Goal: Task Accomplishment & Management: Use online tool/utility

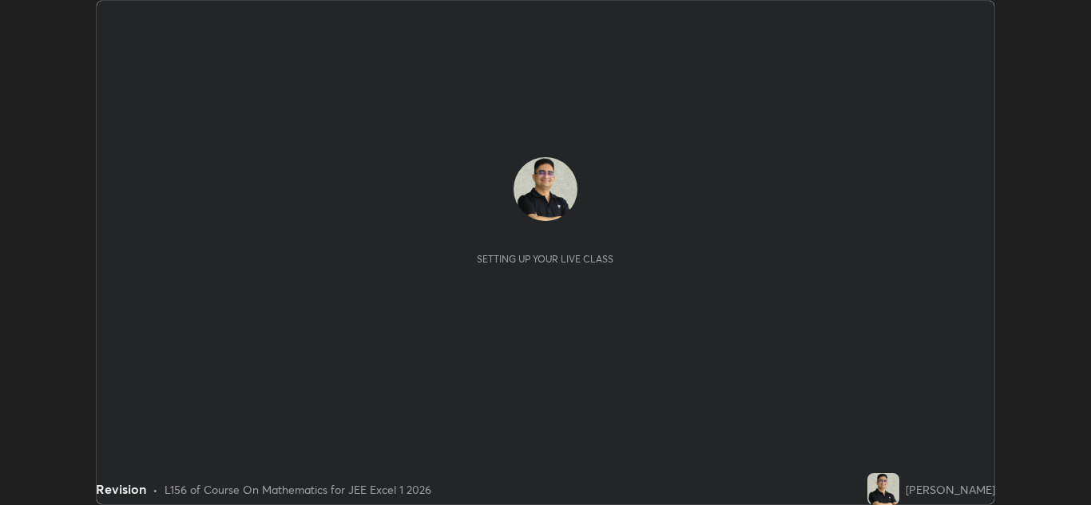
scroll to position [505, 1091]
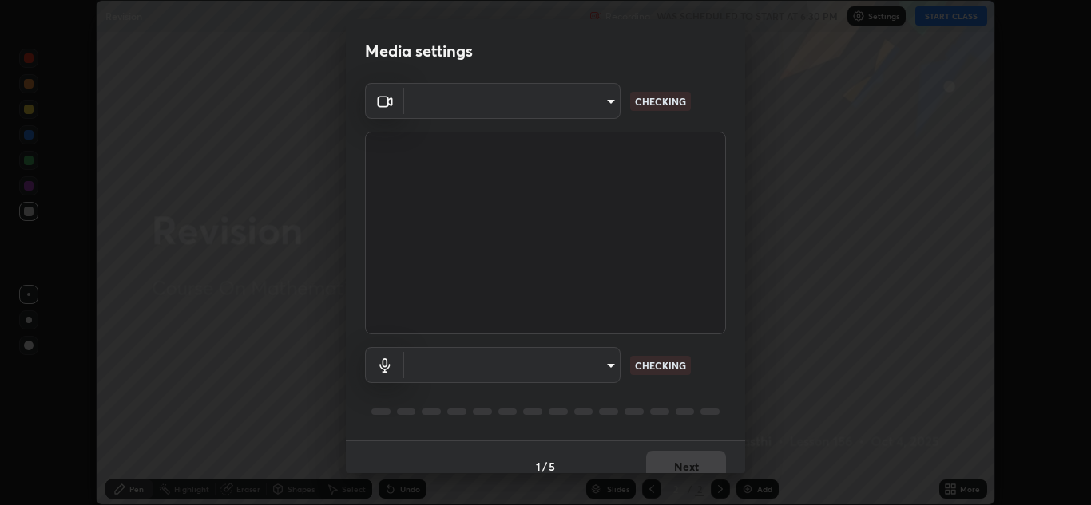
click at [607, 362] on body "Erase all Revision Recording WAS SCHEDULED TO START AT 6:30 PM Settings START C…" at bounding box center [545, 252] width 1091 height 505
type input "1e49b53be58bf3658c32ba4c8e2538d2601885ca91182b01ba969948c87b8f29"
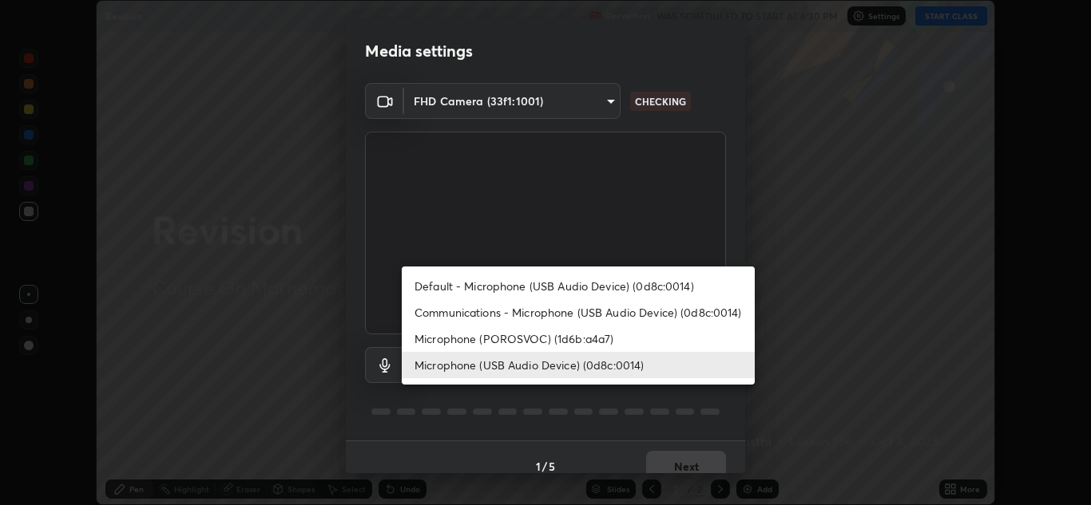
click at [707, 314] on li "Communications - Microphone (USB Audio Device) (0d8c:0014)" at bounding box center [578, 312] width 353 height 26
type input "communications"
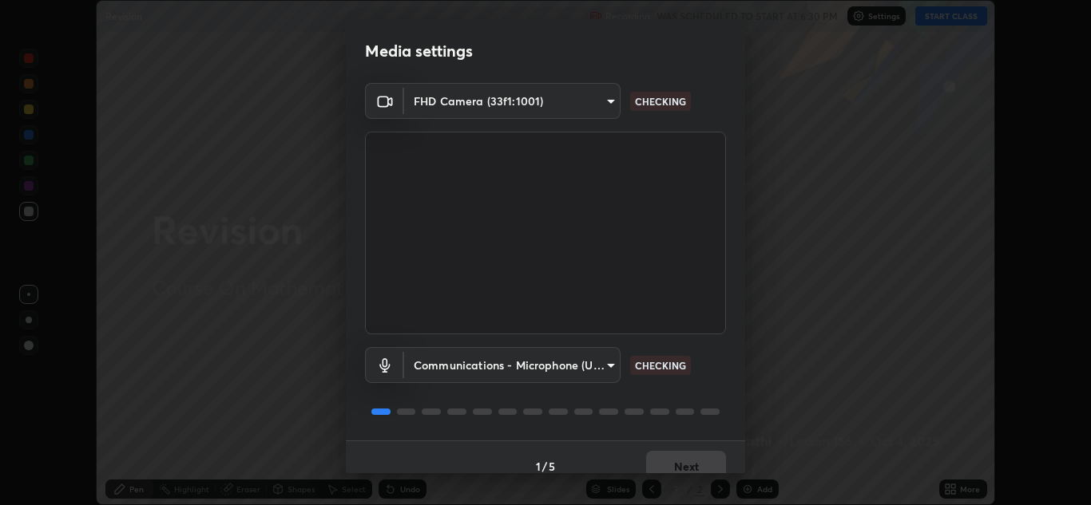
scroll to position [18, 0]
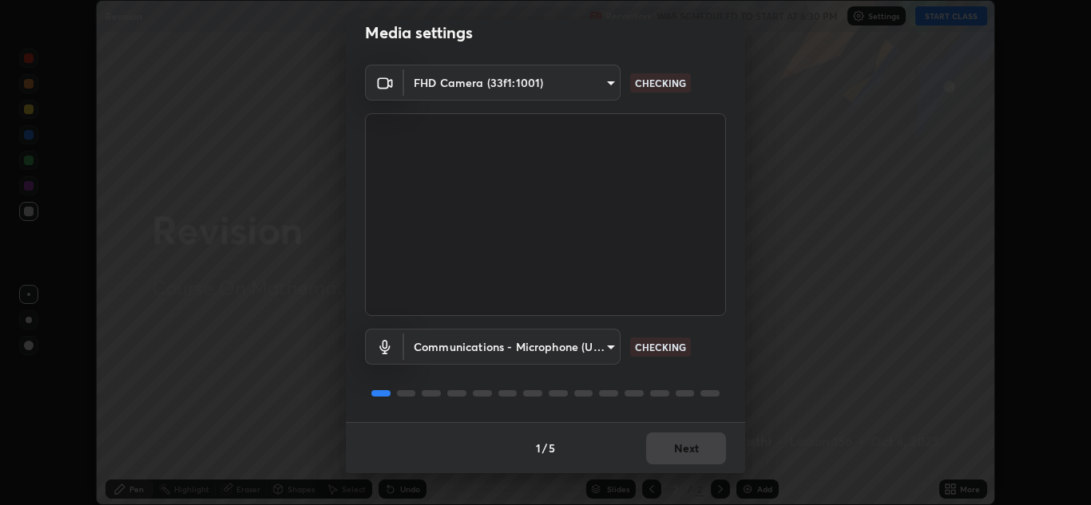
click at [704, 374] on div "Communications - Microphone (USB Audio Device) (0d8c:0014) communications CHECK…" at bounding box center [545, 369] width 361 height 106
click at [675, 456] on button "Next" at bounding box center [686, 449] width 80 height 32
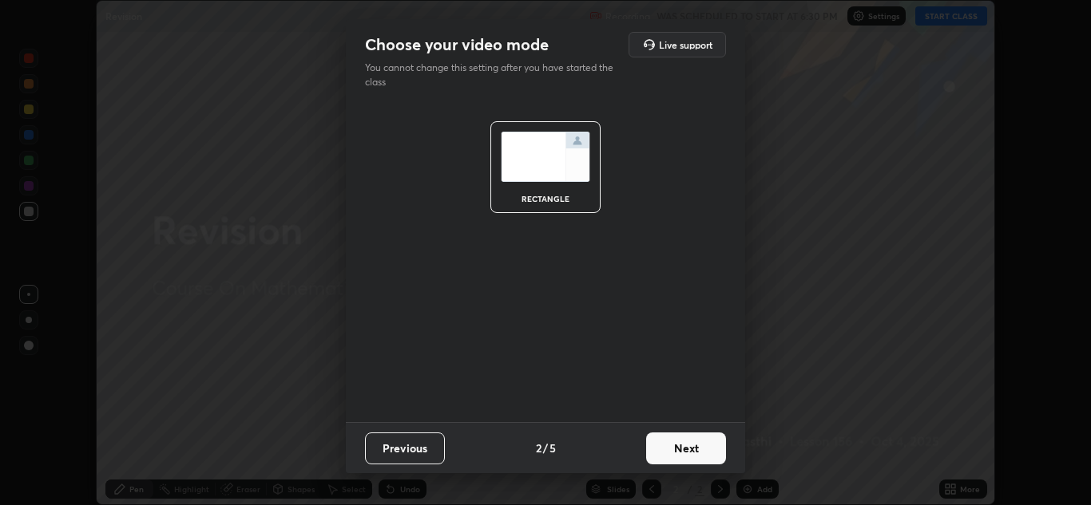
scroll to position [0, 0]
click at [681, 446] on button "Next" at bounding box center [686, 449] width 80 height 32
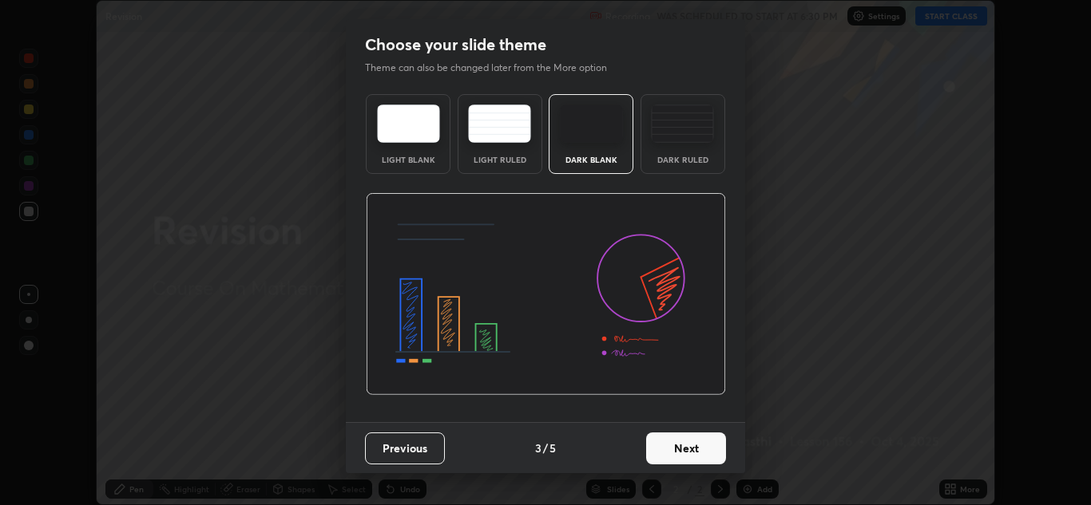
click at [689, 448] on button "Next" at bounding box center [686, 449] width 80 height 32
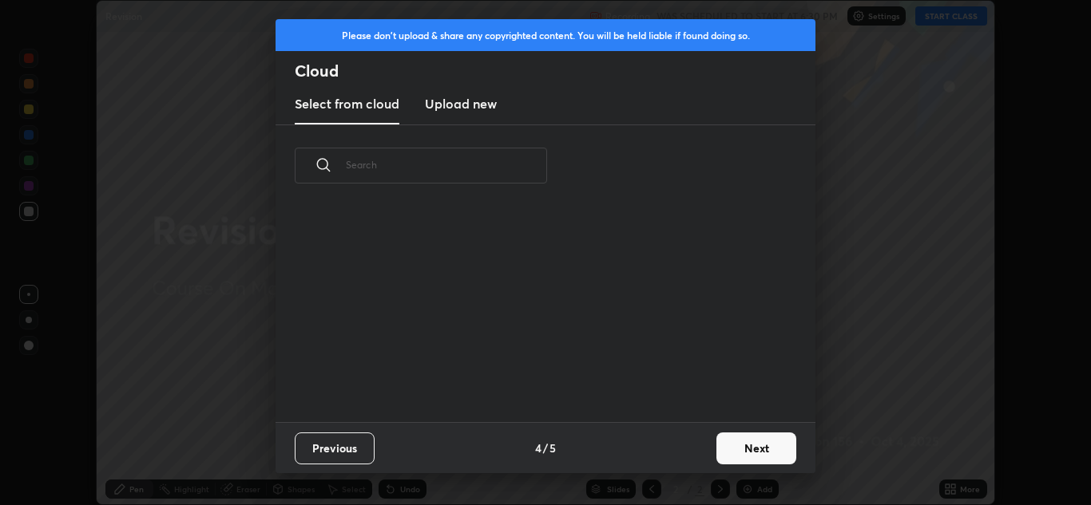
click at [743, 445] on button "Next" at bounding box center [756, 449] width 80 height 32
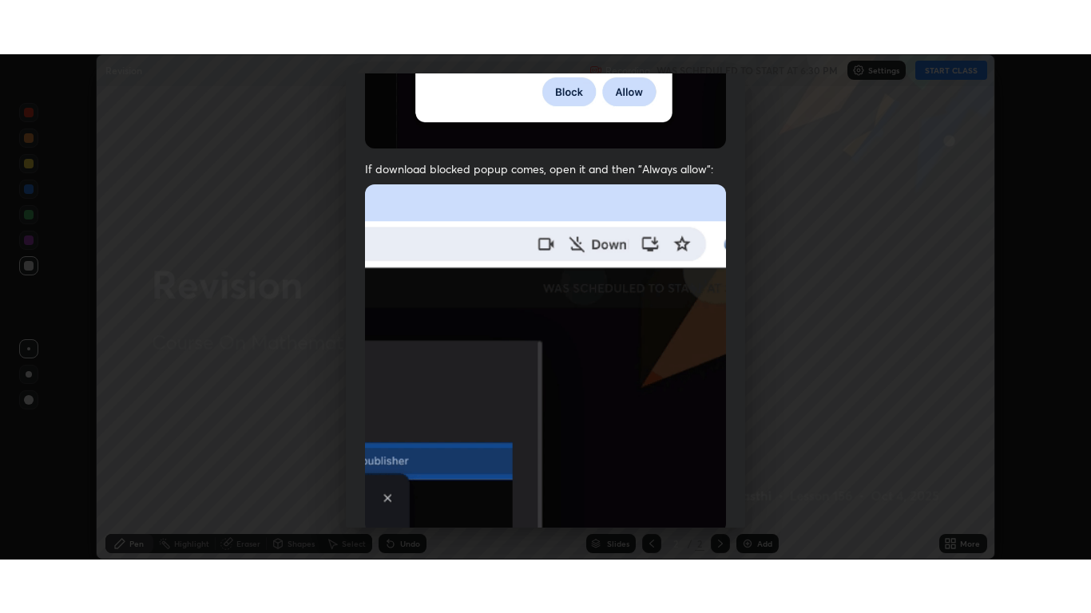
scroll to position [345, 0]
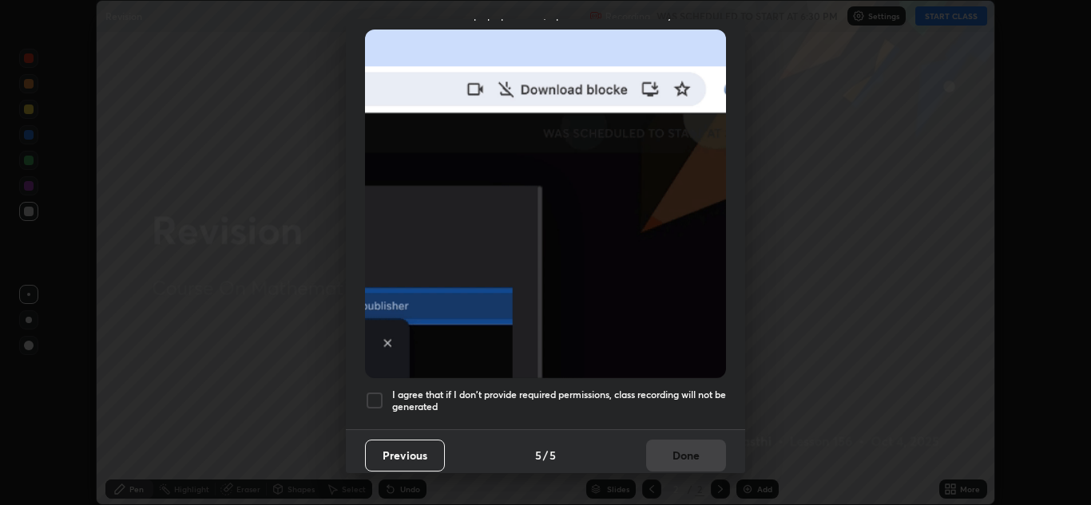
click at [375, 391] on div at bounding box center [374, 400] width 19 height 19
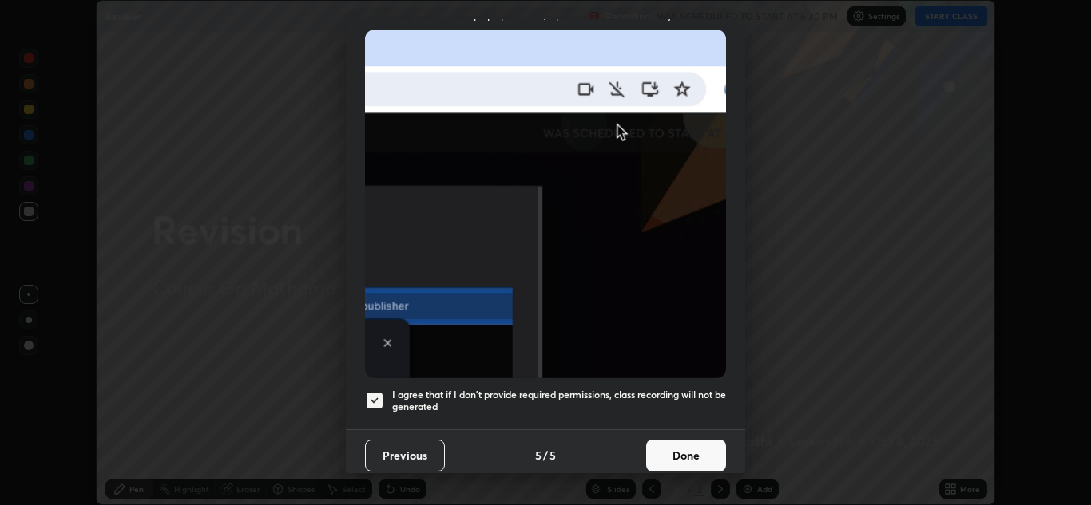
click at [680, 444] on button "Done" at bounding box center [686, 456] width 80 height 32
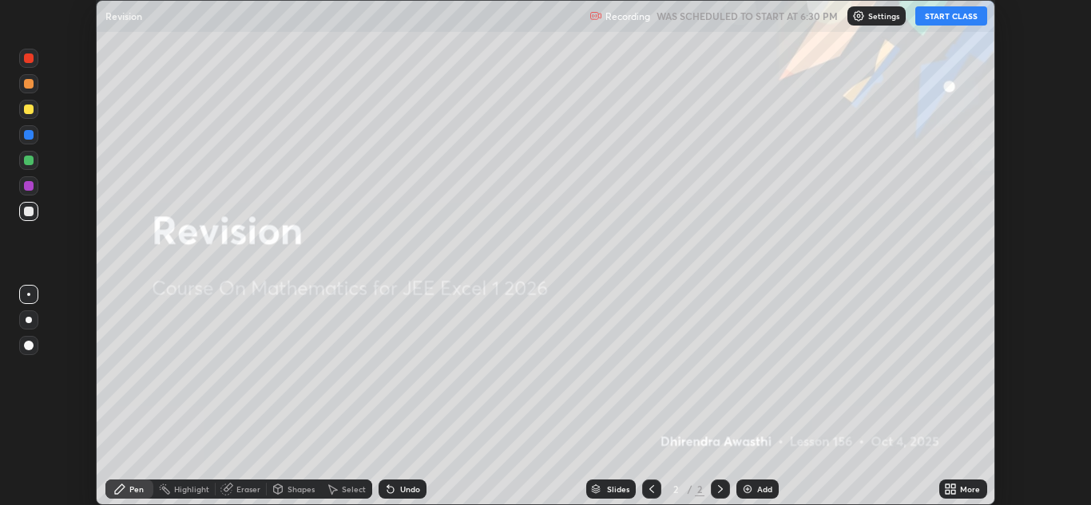
click at [944, 19] on button "START CLASS" at bounding box center [951, 15] width 72 height 19
click at [945, 489] on icon at bounding box center [950, 489] width 13 height 13
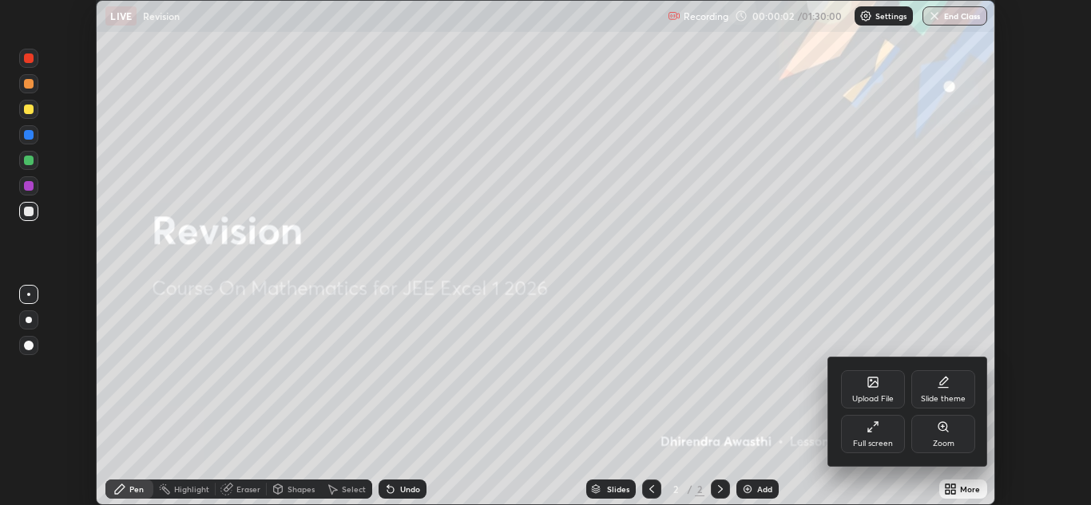
click at [883, 435] on div "Full screen" at bounding box center [873, 434] width 64 height 38
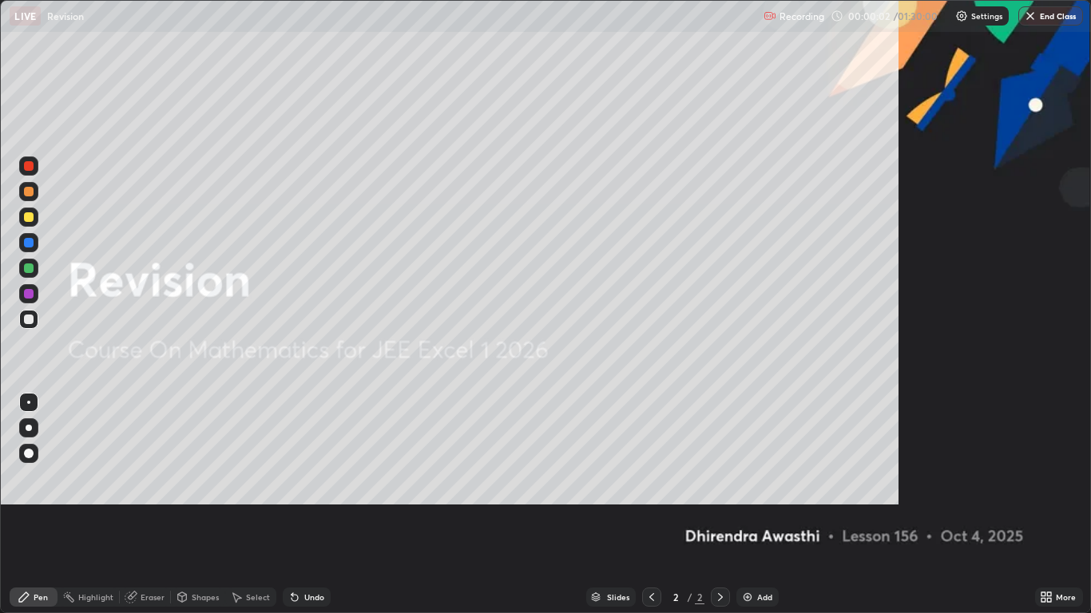
scroll to position [613, 1091]
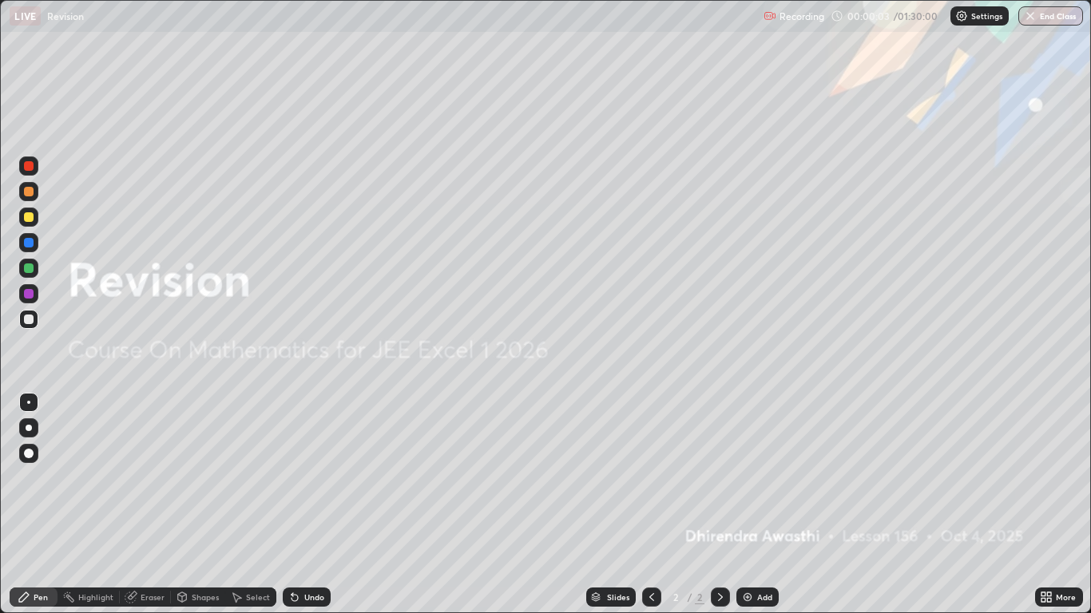
click at [766, 505] on div "Add" at bounding box center [764, 597] width 15 height 8
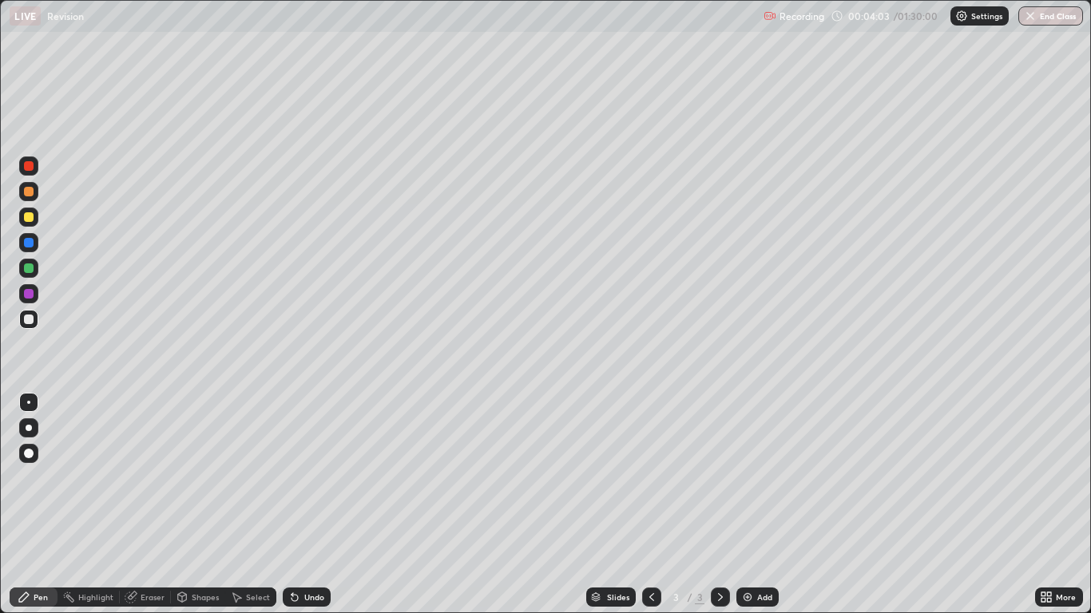
click at [311, 505] on div "Undo" at bounding box center [314, 597] width 20 height 8
click at [315, 505] on div "Undo" at bounding box center [314, 597] width 20 height 8
click at [29, 218] on div at bounding box center [29, 217] width 10 height 10
click at [31, 195] on div at bounding box center [29, 192] width 10 height 10
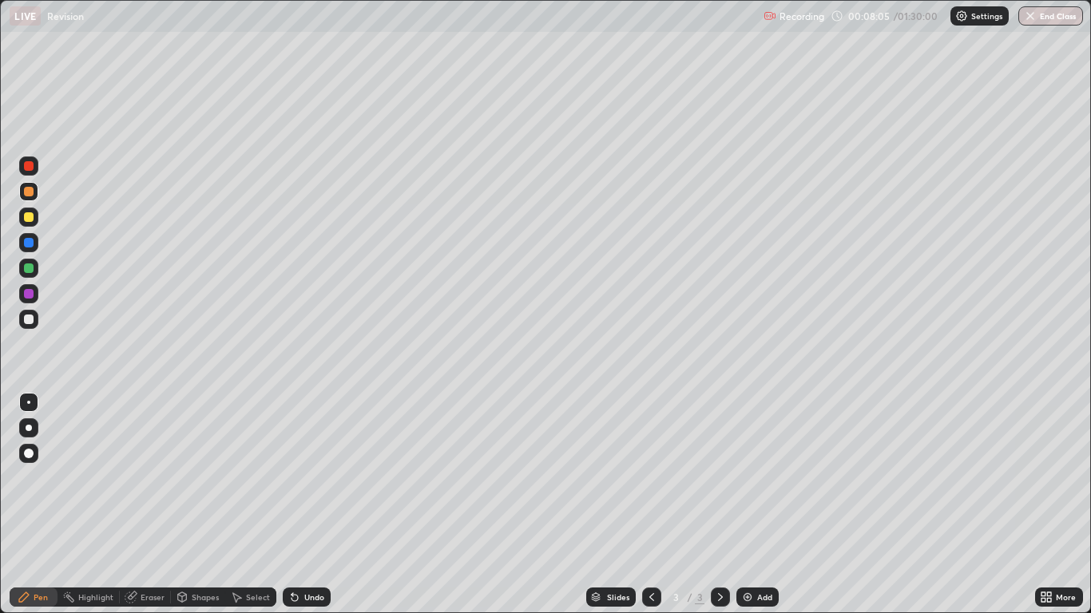
click at [30, 267] on div at bounding box center [29, 268] width 10 height 10
click at [148, 505] on div "Eraser" at bounding box center [153, 597] width 24 height 8
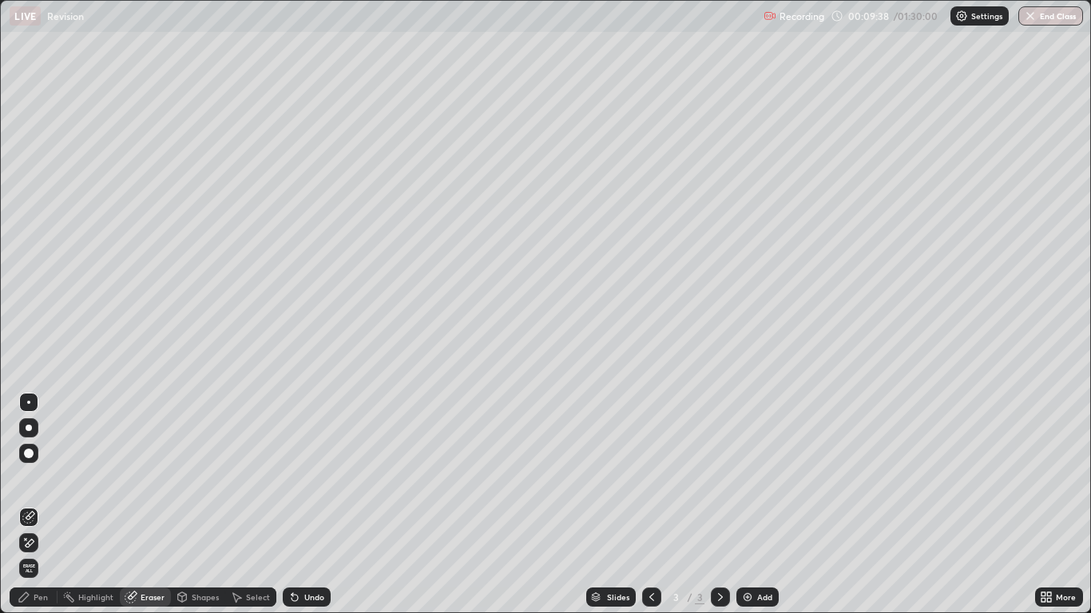
click at [35, 505] on div "Pen" at bounding box center [41, 597] width 14 height 8
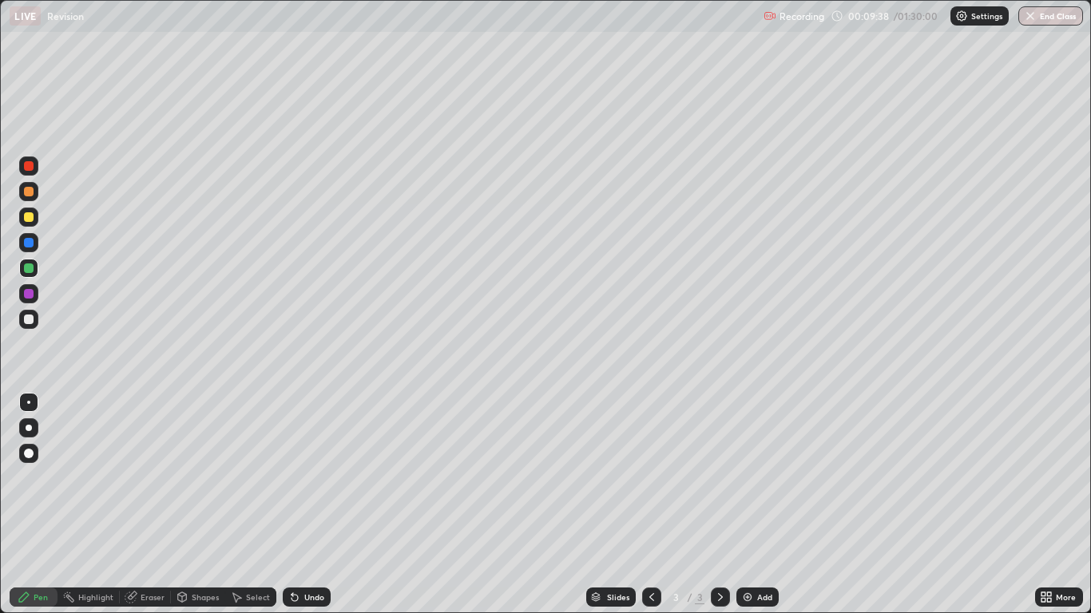
click at [40, 505] on div "Pen" at bounding box center [41, 597] width 14 height 8
click at [27, 244] on div at bounding box center [29, 243] width 10 height 10
click at [155, 505] on div "Eraser" at bounding box center [153, 597] width 24 height 8
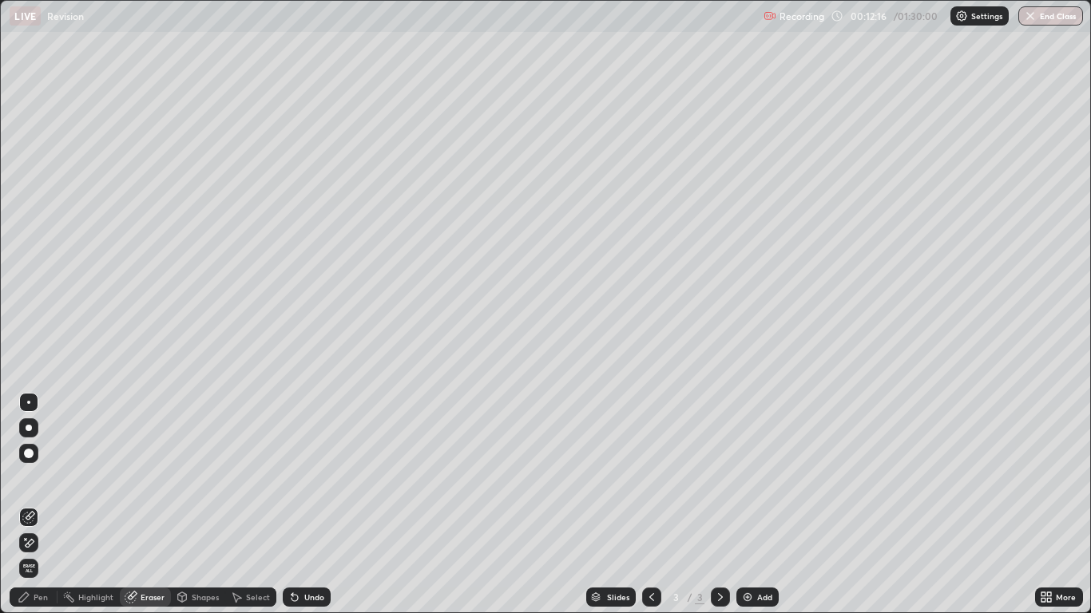
click at [40, 505] on div "Pen" at bounding box center [41, 597] width 14 height 8
click at [38, 505] on div "Pen" at bounding box center [41, 597] width 14 height 8
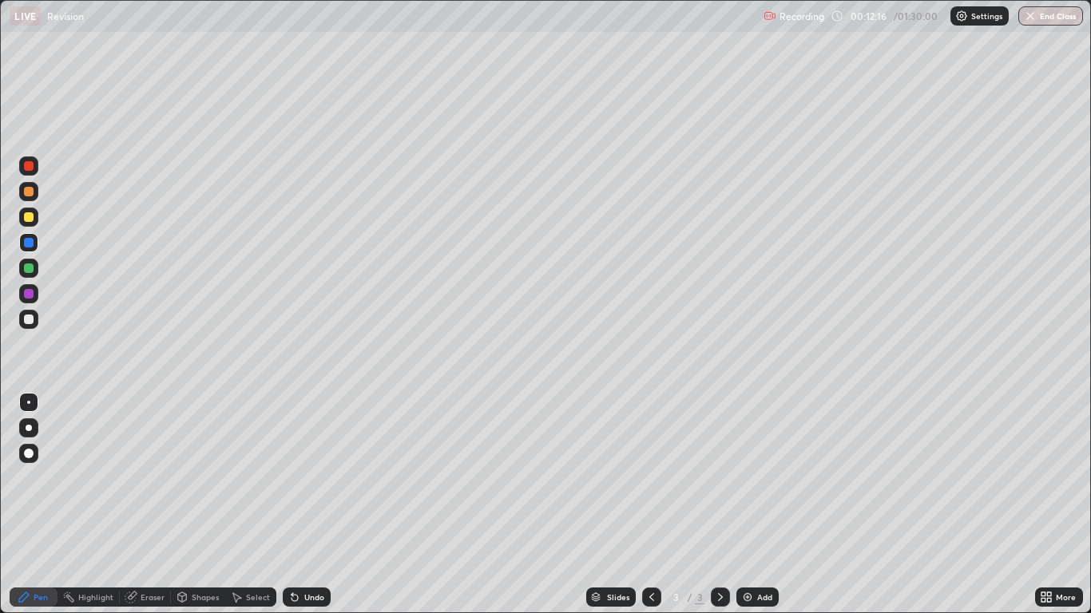
click at [44, 505] on div "Pen" at bounding box center [41, 597] width 14 height 8
click at [38, 323] on div at bounding box center [28, 319] width 19 height 19
click at [310, 505] on div "Undo" at bounding box center [314, 597] width 20 height 8
click at [321, 505] on div "Undo" at bounding box center [307, 597] width 48 height 19
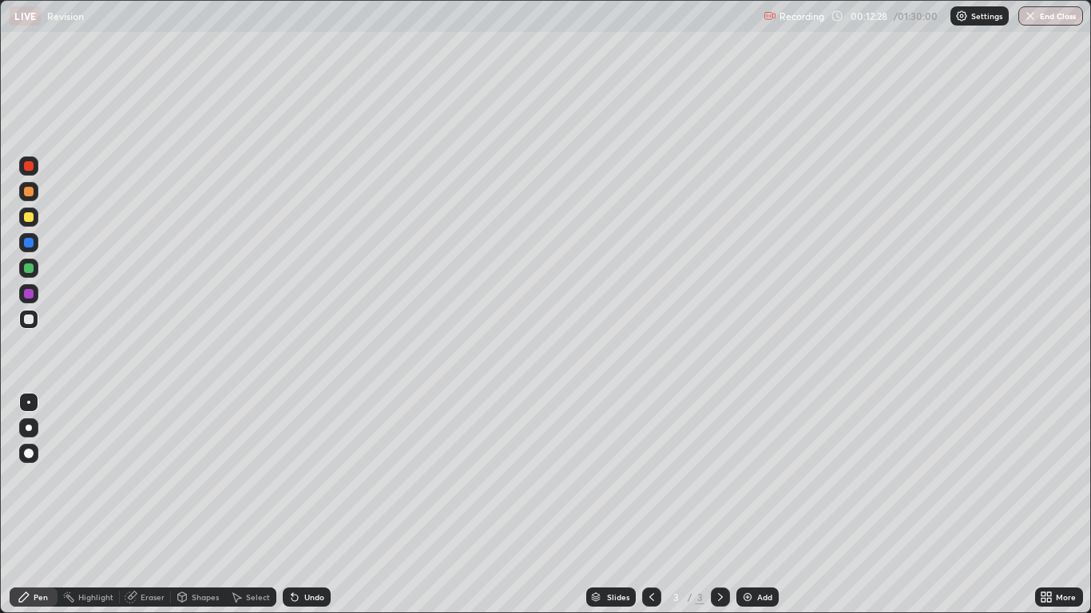
click at [324, 505] on div "Undo" at bounding box center [307, 597] width 48 height 19
click at [325, 505] on div "Undo" at bounding box center [307, 597] width 48 height 19
click at [325, 505] on div "Undo" at bounding box center [303, 597] width 54 height 32
click at [307, 505] on div "Undo" at bounding box center [314, 597] width 20 height 8
click at [304, 505] on div "Undo" at bounding box center [314, 597] width 20 height 8
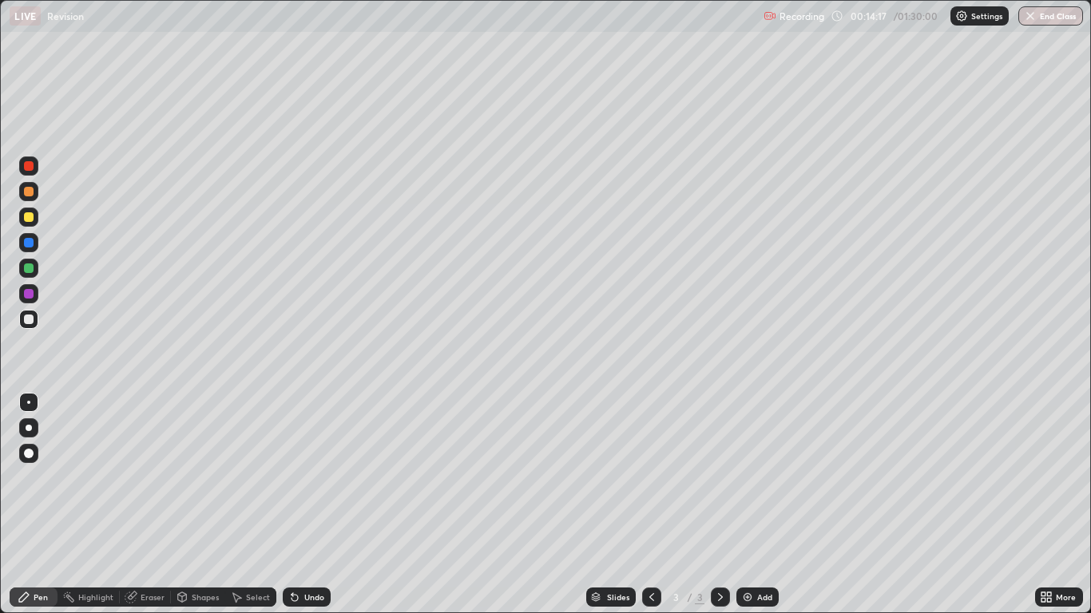
click at [308, 505] on div "Undo" at bounding box center [314, 597] width 20 height 8
click at [304, 505] on div "Undo" at bounding box center [314, 597] width 20 height 8
click at [746, 505] on img at bounding box center [747, 597] width 13 height 13
click at [314, 505] on div "Undo" at bounding box center [307, 597] width 48 height 19
click at [317, 505] on div "Undo" at bounding box center [307, 597] width 48 height 19
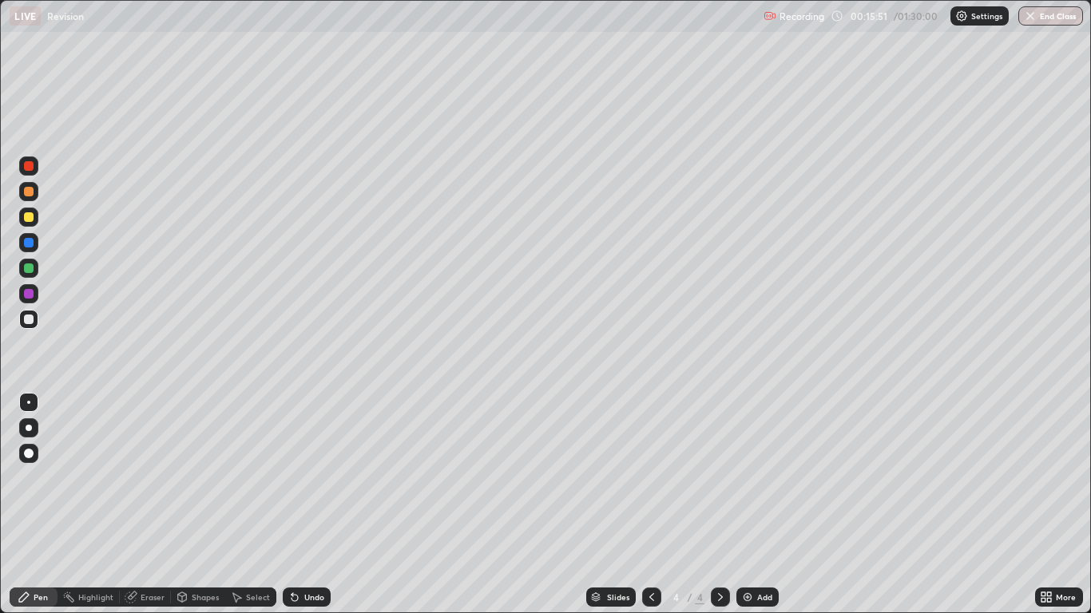
click at [307, 505] on div "Undo" at bounding box center [314, 597] width 20 height 8
click at [743, 505] on img at bounding box center [747, 597] width 13 height 13
click at [310, 505] on div "Undo" at bounding box center [314, 597] width 20 height 8
click at [315, 505] on div "Undo" at bounding box center [307, 597] width 48 height 19
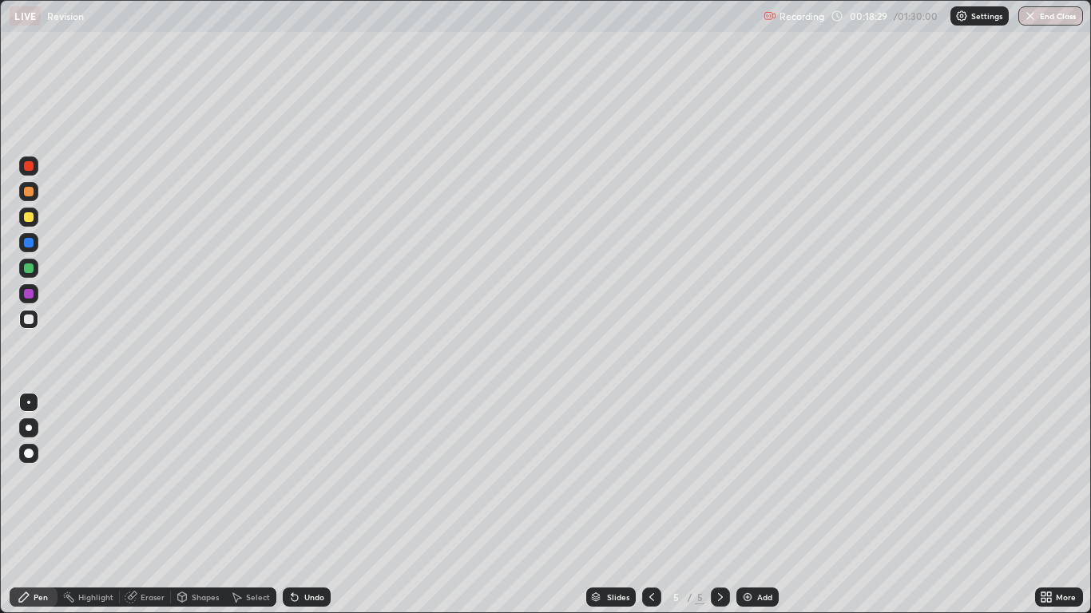
click at [152, 505] on div "Eraser" at bounding box center [153, 597] width 24 height 8
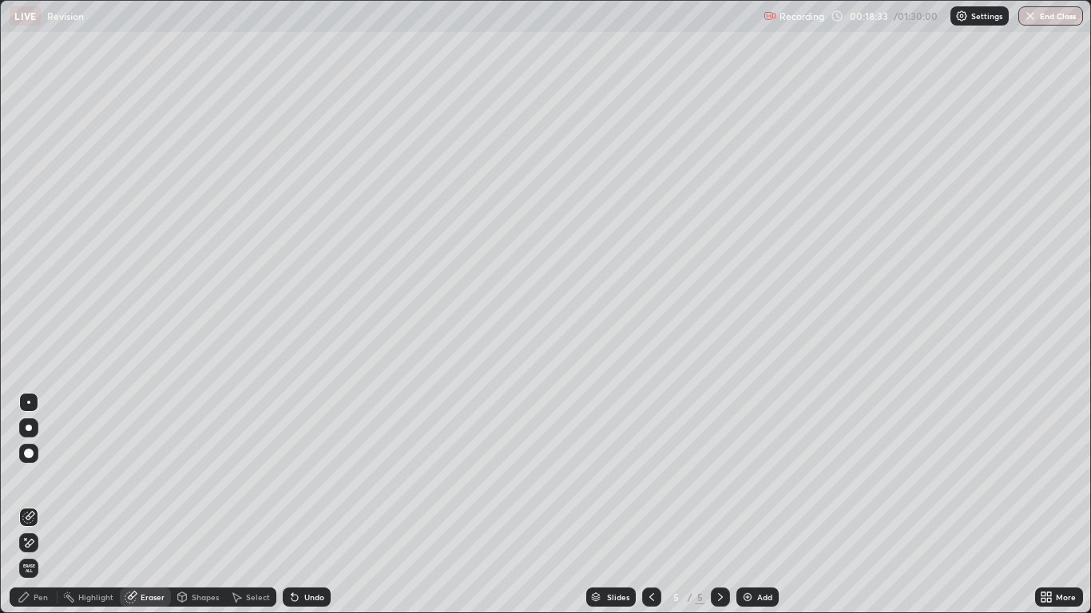
click at [38, 505] on div "Pen" at bounding box center [41, 597] width 14 height 8
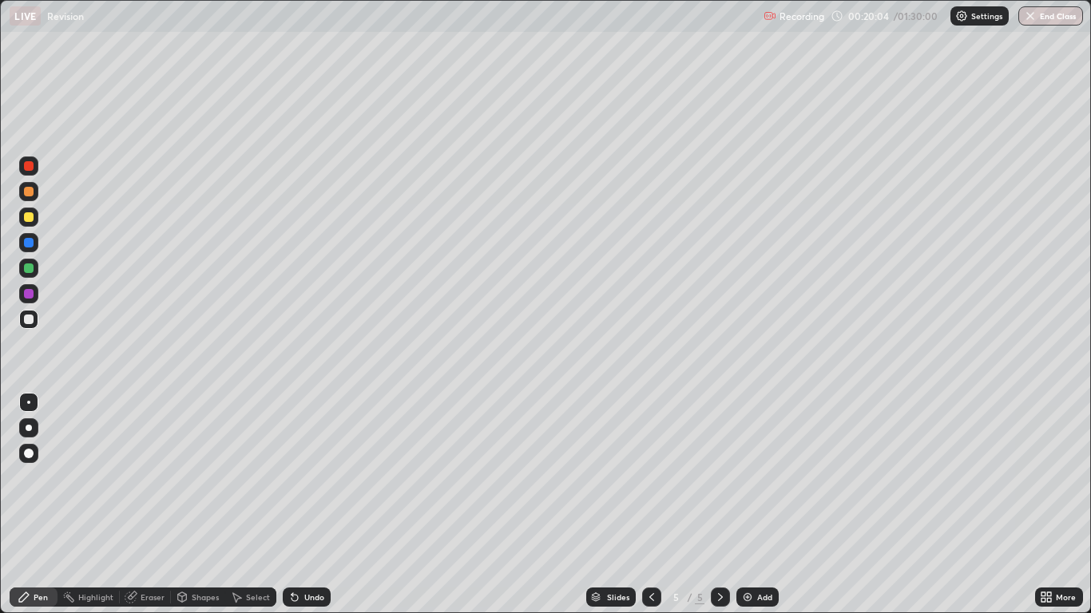
click at [304, 505] on div "Undo" at bounding box center [314, 597] width 20 height 8
click at [29, 243] on div at bounding box center [29, 243] width 10 height 10
click at [750, 505] on img at bounding box center [747, 597] width 13 height 13
click at [30, 321] on div at bounding box center [29, 320] width 10 height 10
click at [25, 271] on div at bounding box center [29, 268] width 10 height 10
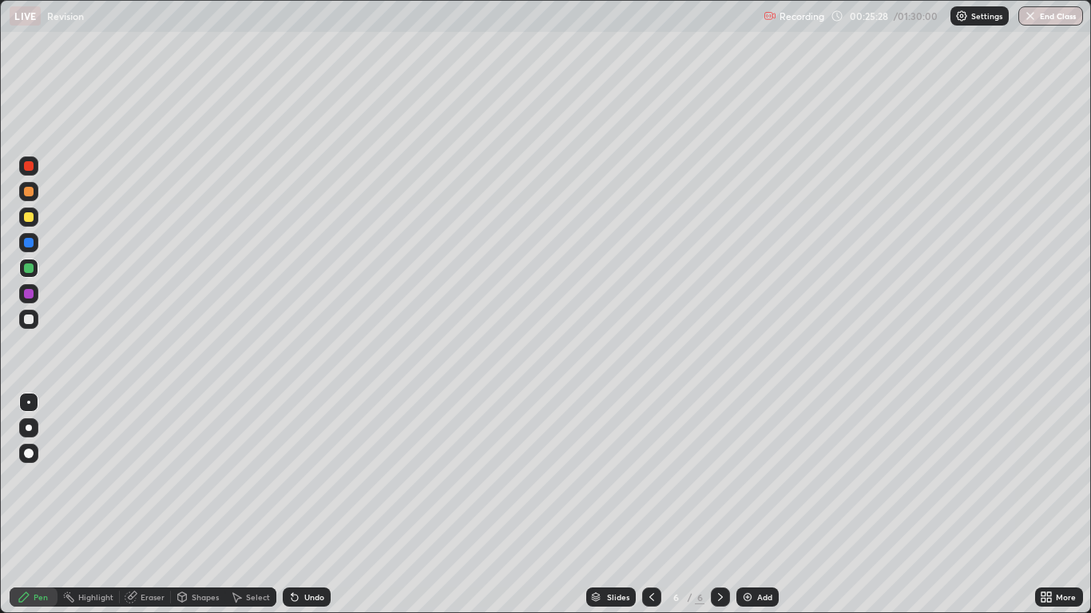
click at [648, 505] on icon at bounding box center [651, 597] width 13 height 13
click at [717, 505] on icon at bounding box center [720, 597] width 13 height 13
click at [749, 505] on img at bounding box center [747, 597] width 13 height 13
click at [651, 505] on icon at bounding box center [651, 597] width 13 height 13
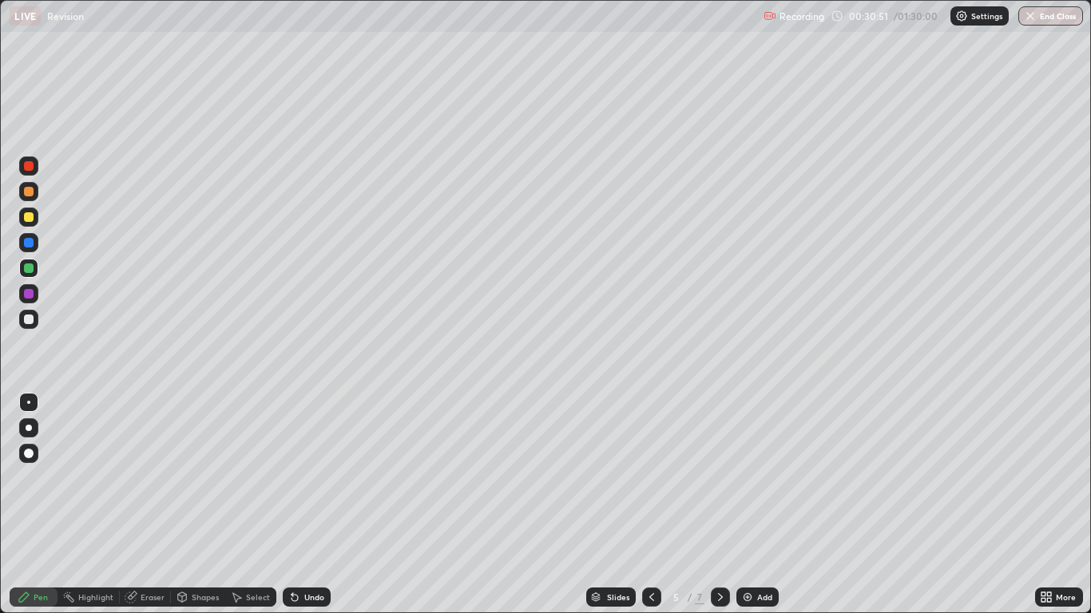
click at [652, 505] on icon at bounding box center [651, 597] width 13 height 13
click at [651, 505] on icon at bounding box center [651, 597] width 13 height 13
click at [718, 505] on icon at bounding box center [720, 597] width 13 height 13
click at [721, 505] on icon at bounding box center [720, 597] width 13 height 13
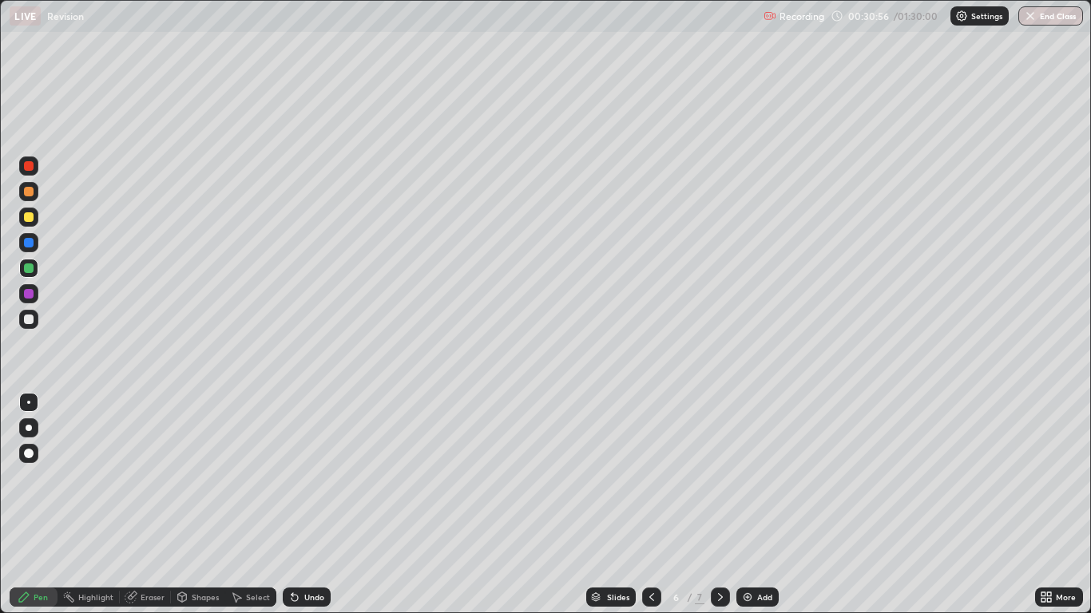
click at [719, 505] on icon at bounding box center [720, 597] width 5 height 8
click at [30, 319] on div at bounding box center [29, 320] width 10 height 10
click at [29, 214] on div at bounding box center [29, 217] width 10 height 10
click at [309, 505] on div "Undo" at bounding box center [314, 597] width 20 height 8
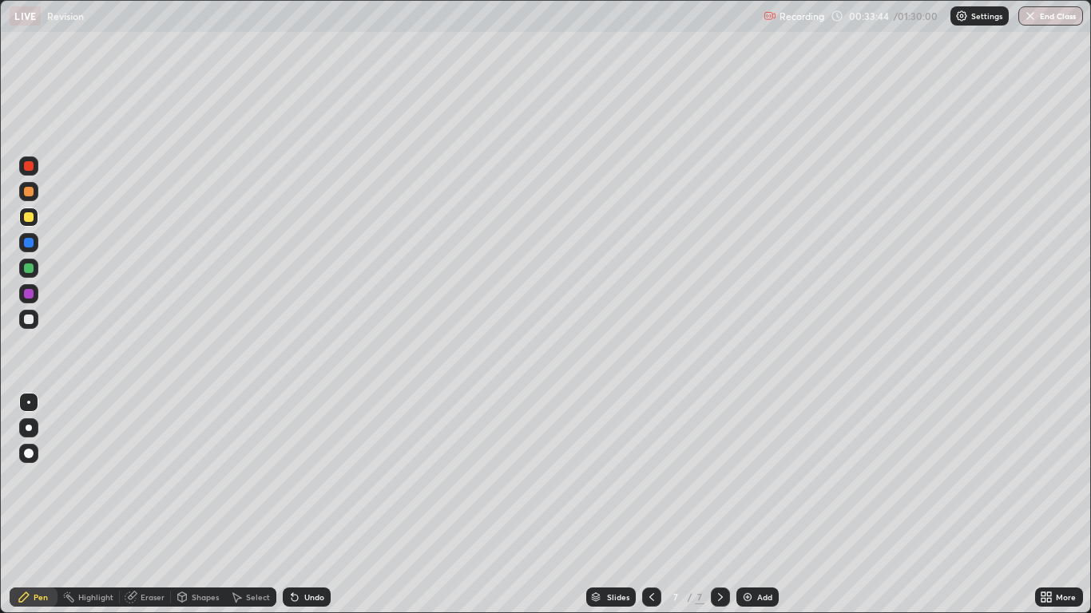
click at [304, 505] on div "Undo" at bounding box center [314, 597] width 20 height 8
click at [757, 505] on div "Add" at bounding box center [764, 597] width 15 height 8
click at [30, 295] on div at bounding box center [29, 294] width 10 height 10
click at [30, 319] on div at bounding box center [29, 320] width 10 height 10
click at [145, 505] on div "Eraser" at bounding box center [153, 597] width 24 height 8
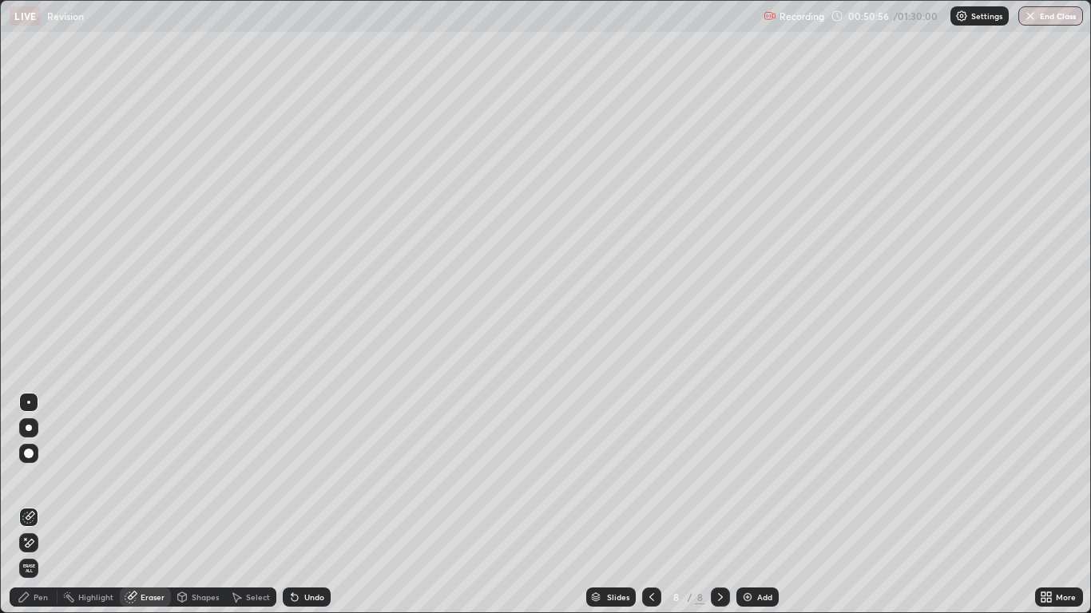
click at [45, 505] on div "Pen" at bounding box center [41, 597] width 14 height 8
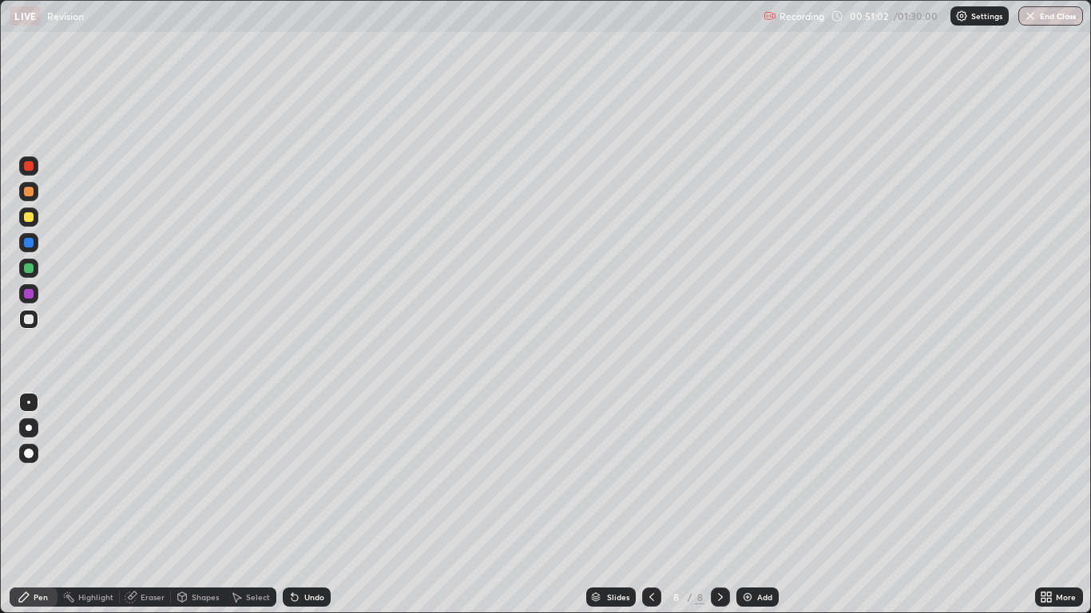
click at [148, 505] on div "Eraser" at bounding box center [153, 597] width 24 height 8
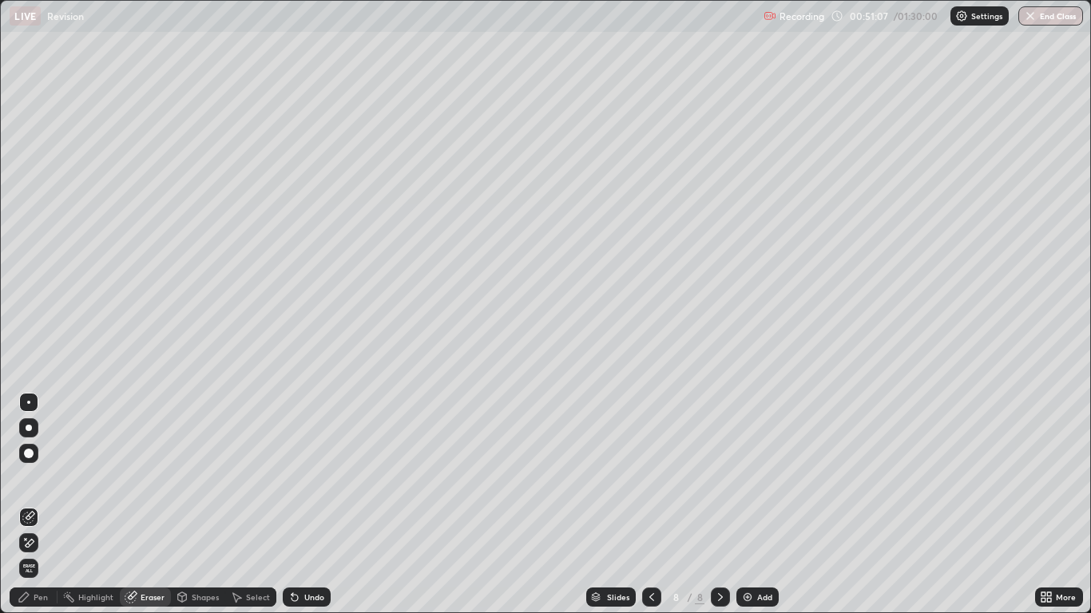
click at [38, 505] on div "Pen" at bounding box center [41, 597] width 14 height 8
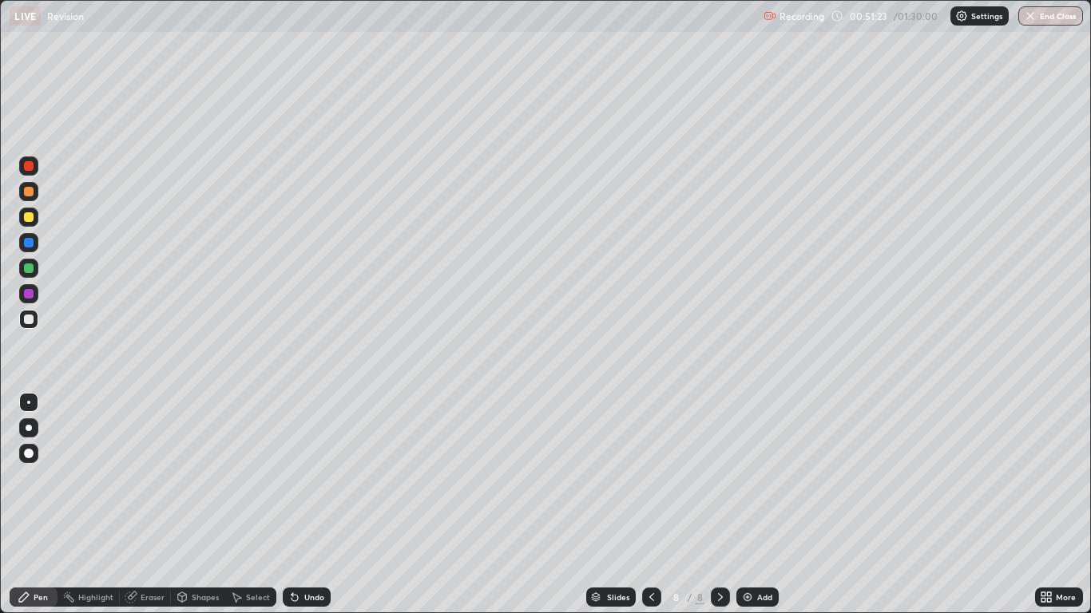
click at [144, 505] on div "Eraser" at bounding box center [153, 597] width 24 height 8
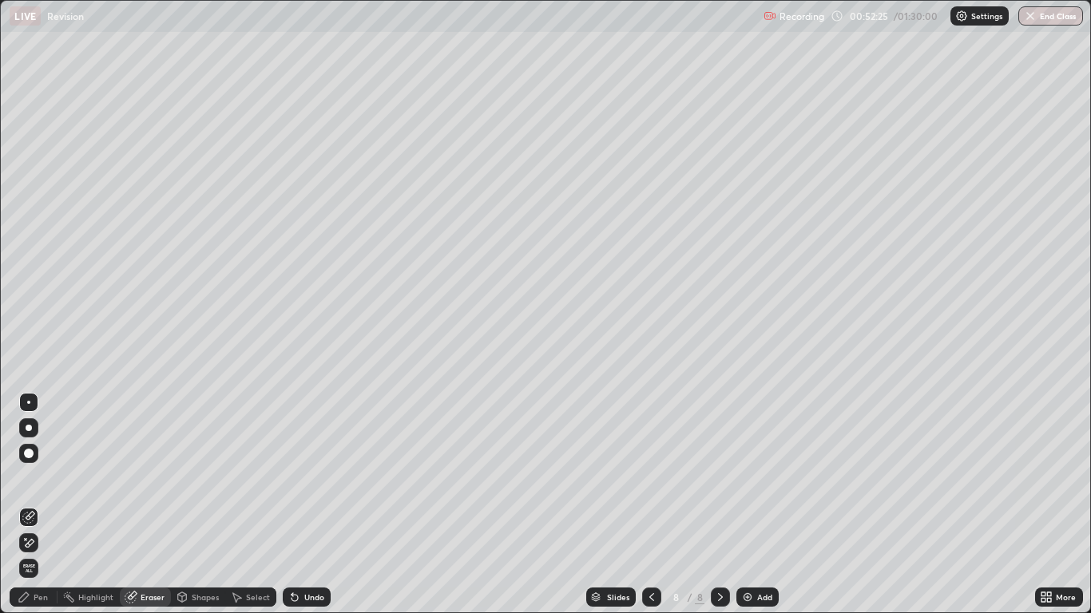
click at [41, 505] on div "Pen" at bounding box center [34, 597] width 48 height 19
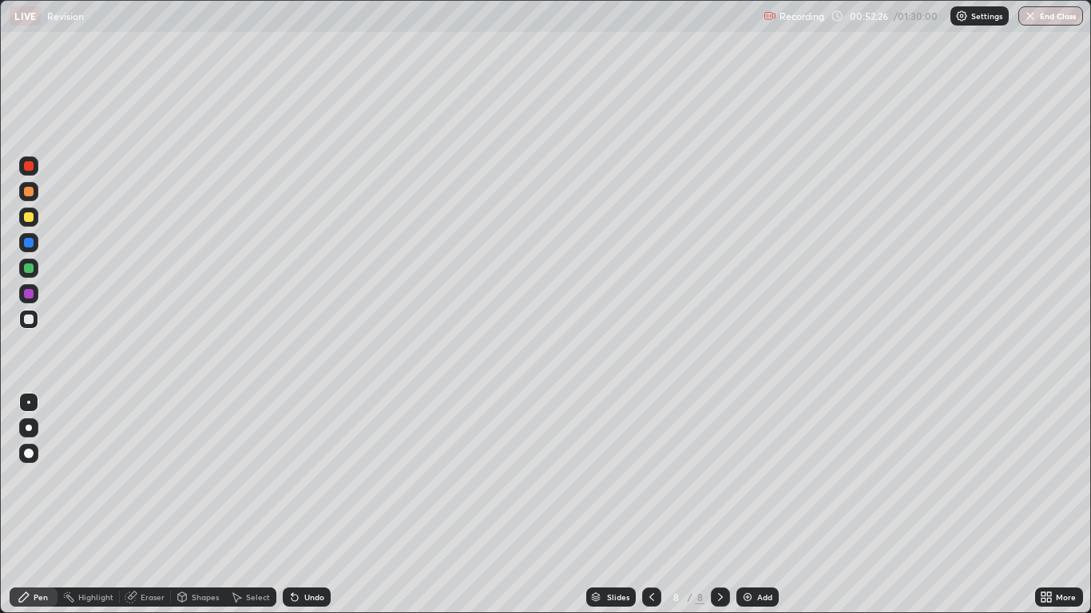
click at [37, 505] on div "Pen" at bounding box center [41, 597] width 14 height 8
click at [754, 505] on div "Add" at bounding box center [757, 597] width 42 height 19
click at [308, 505] on div "Undo" at bounding box center [314, 597] width 20 height 8
click at [304, 505] on div "Undo" at bounding box center [314, 597] width 20 height 8
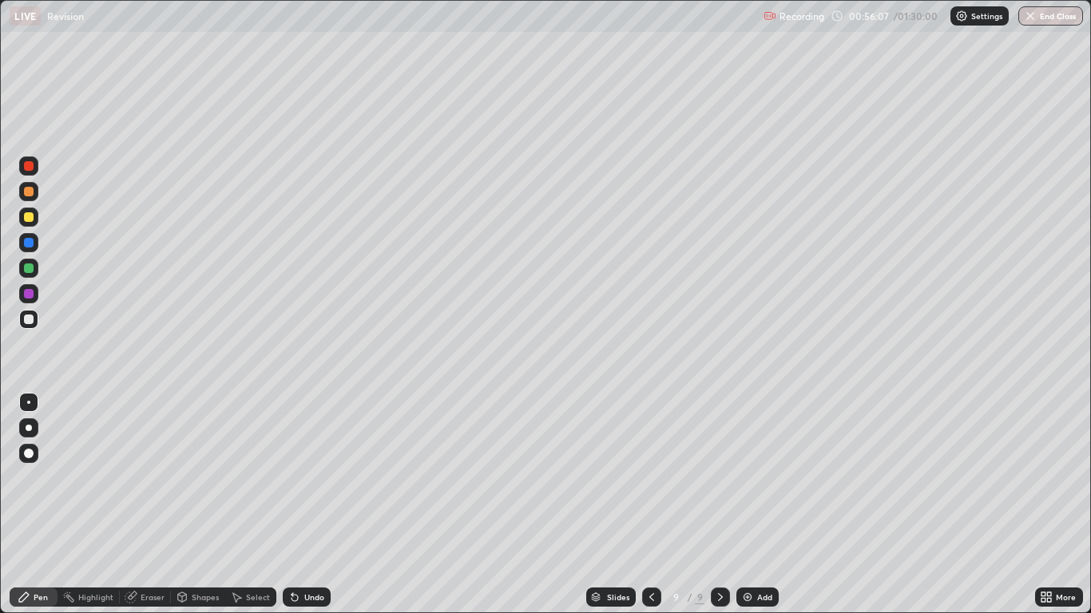
click at [319, 505] on div "Undo" at bounding box center [307, 597] width 48 height 19
click at [311, 505] on div "Undo" at bounding box center [307, 597] width 48 height 19
click at [314, 505] on div "Undo" at bounding box center [307, 597] width 48 height 19
click at [149, 505] on div "Eraser" at bounding box center [153, 597] width 24 height 8
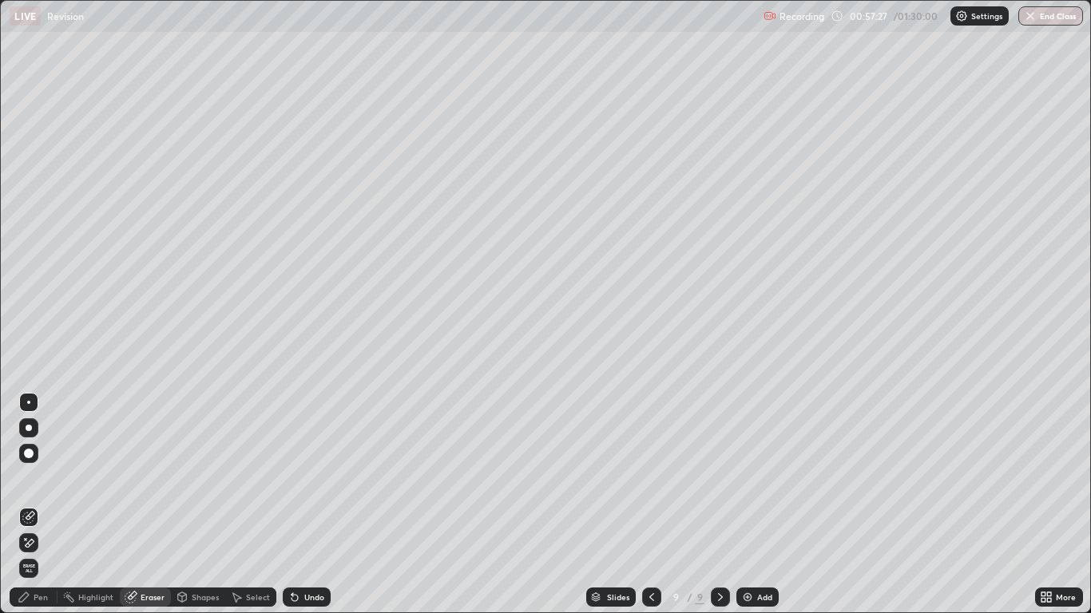
click at [30, 505] on icon at bounding box center [24, 597] width 13 height 13
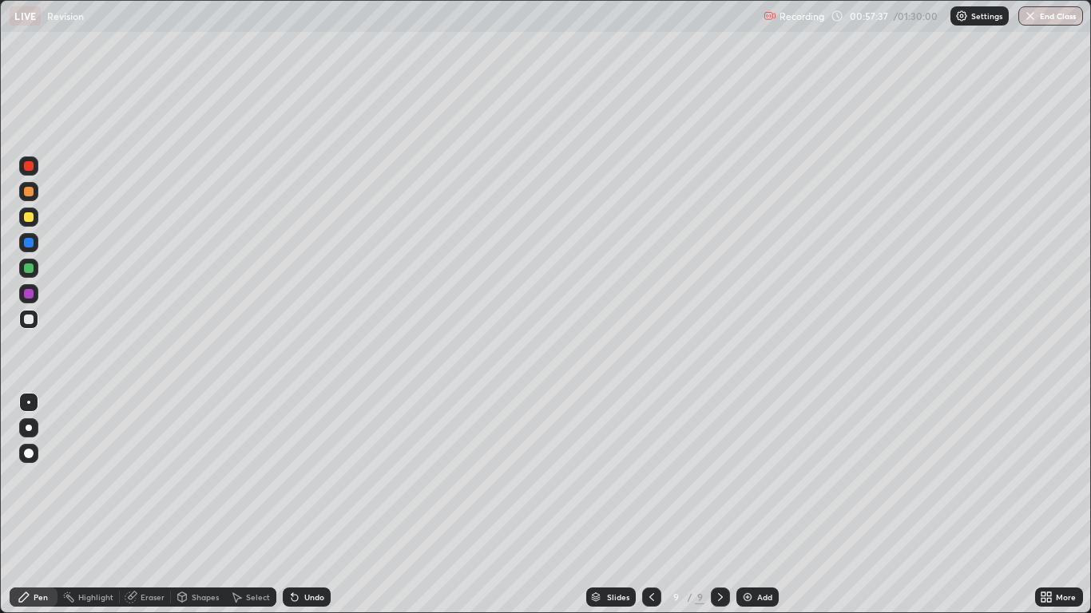
click at [151, 505] on div "Eraser" at bounding box center [153, 597] width 24 height 8
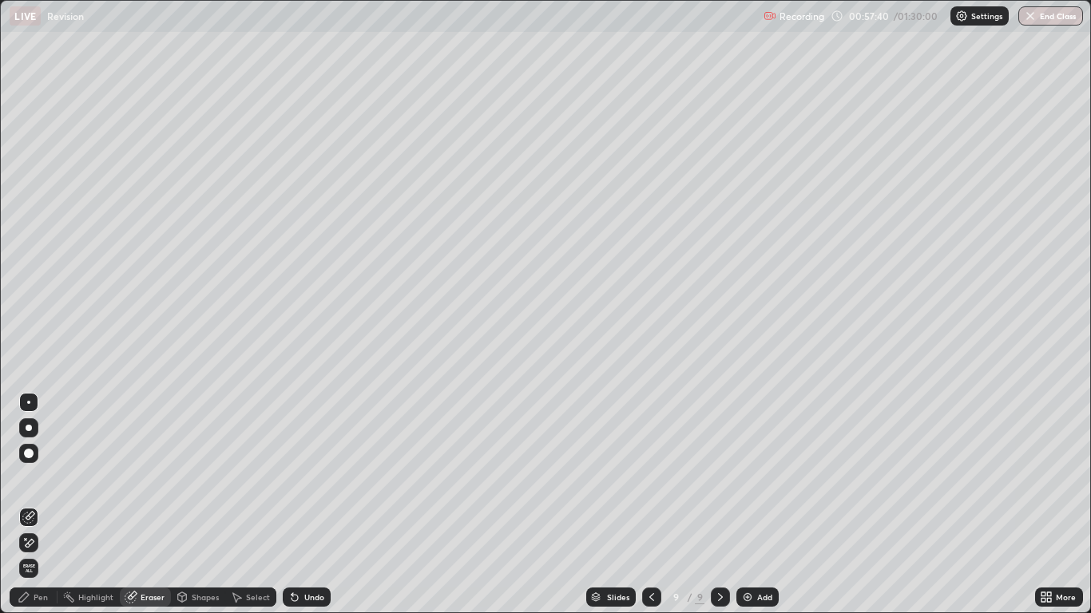
click at [34, 505] on div "Pen" at bounding box center [41, 597] width 14 height 8
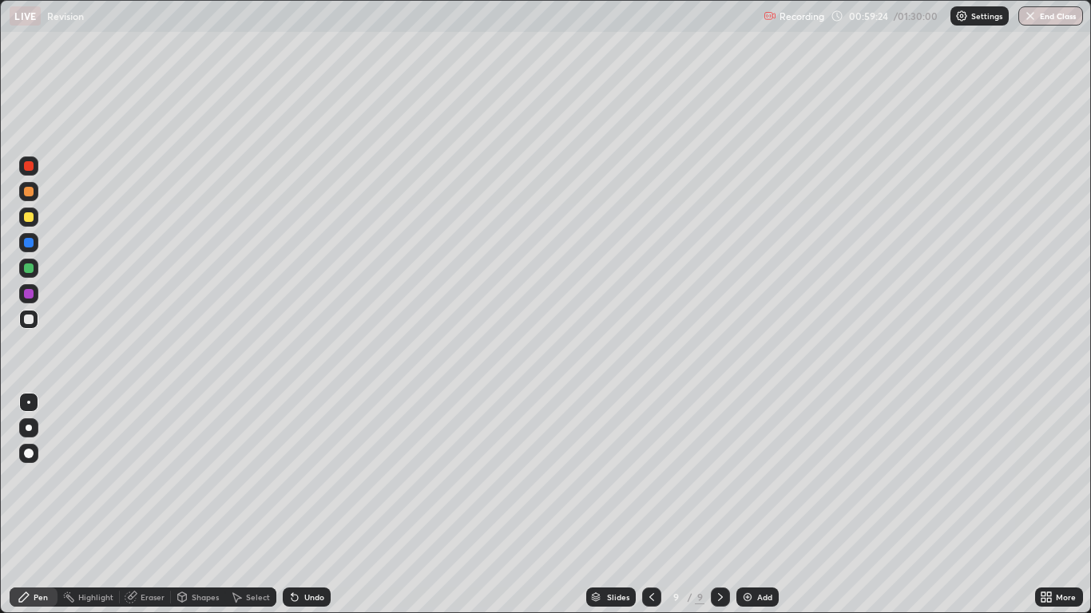
click at [755, 505] on div "Add" at bounding box center [757, 597] width 42 height 19
click at [307, 505] on div "Undo" at bounding box center [314, 597] width 20 height 8
click at [309, 505] on div "Undo" at bounding box center [314, 597] width 20 height 8
click at [299, 505] on div "Undo" at bounding box center [307, 597] width 48 height 19
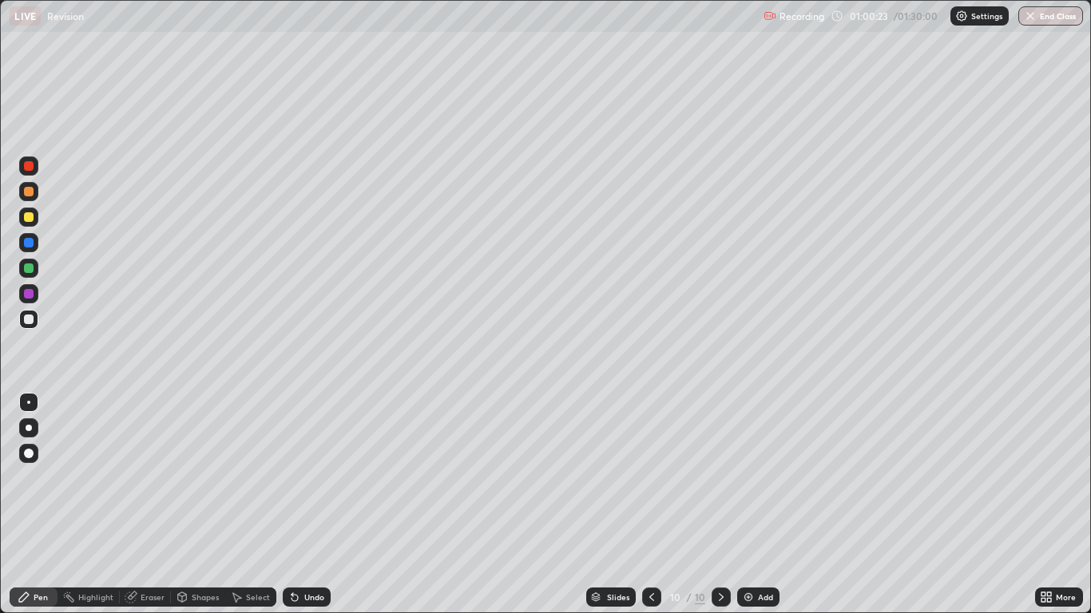
click at [0, 505] on div "Pen Highlight Eraser Shapes Select Undo Slides 10 / 10 Add More" at bounding box center [545, 597] width 1090 height 32
click at [759, 505] on div "Add" at bounding box center [765, 597] width 15 height 8
click at [650, 505] on icon at bounding box center [651, 597] width 13 height 13
click at [712, 505] on div at bounding box center [720, 597] width 19 height 19
click at [314, 505] on div "Undo" at bounding box center [314, 597] width 20 height 8
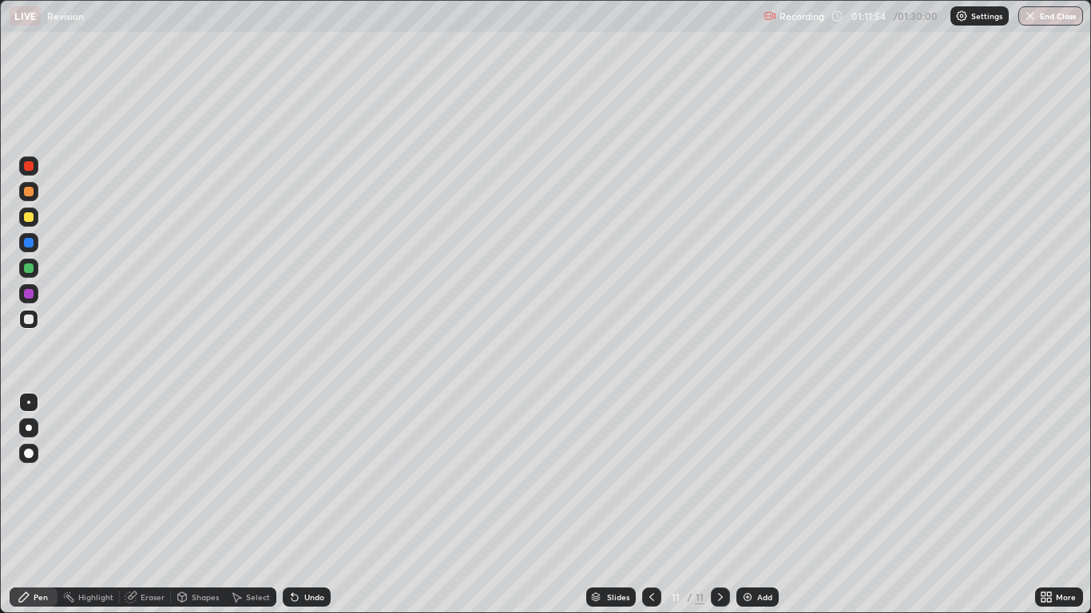
click at [28, 193] on div at bounding box center [29, 192] width 10 height 10
click at [315, 505] on div "Undo" at bounding box center [307, 597] width 48 height 19
click at [33, 320] on div at bounding box center [29, 320] width 10 height 10
click at [30, 217] on div at bounding box center [29, 217] width 10 height 10
click at [313, 505] on div "Undo" at bounding box center [314, 597] width 20 height 8
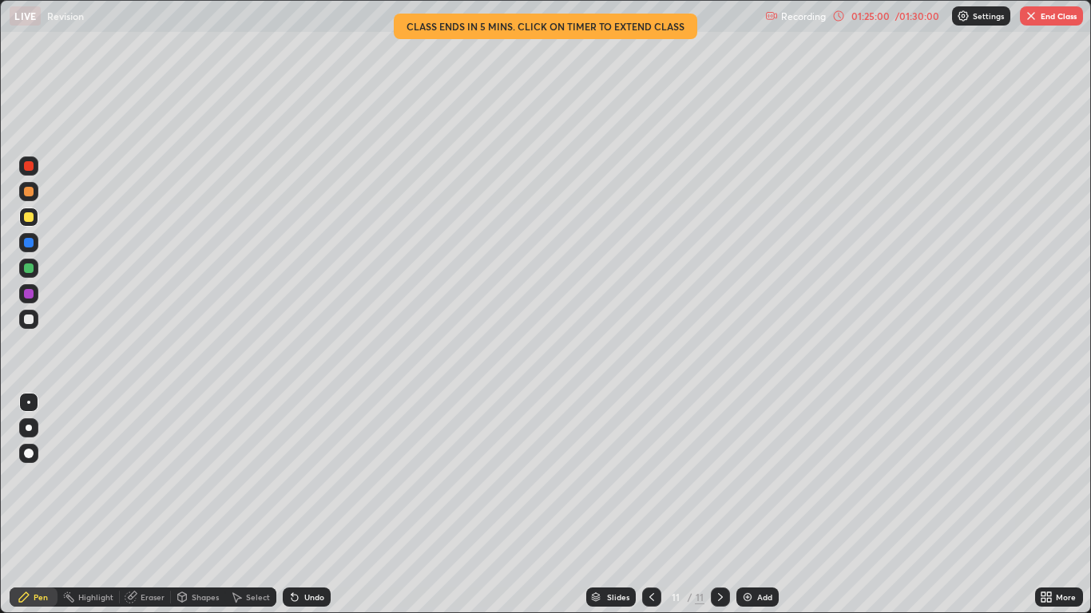
click at [1058, 18] on button "End Class" at bounding box center [1051, 15] width 63 height 19
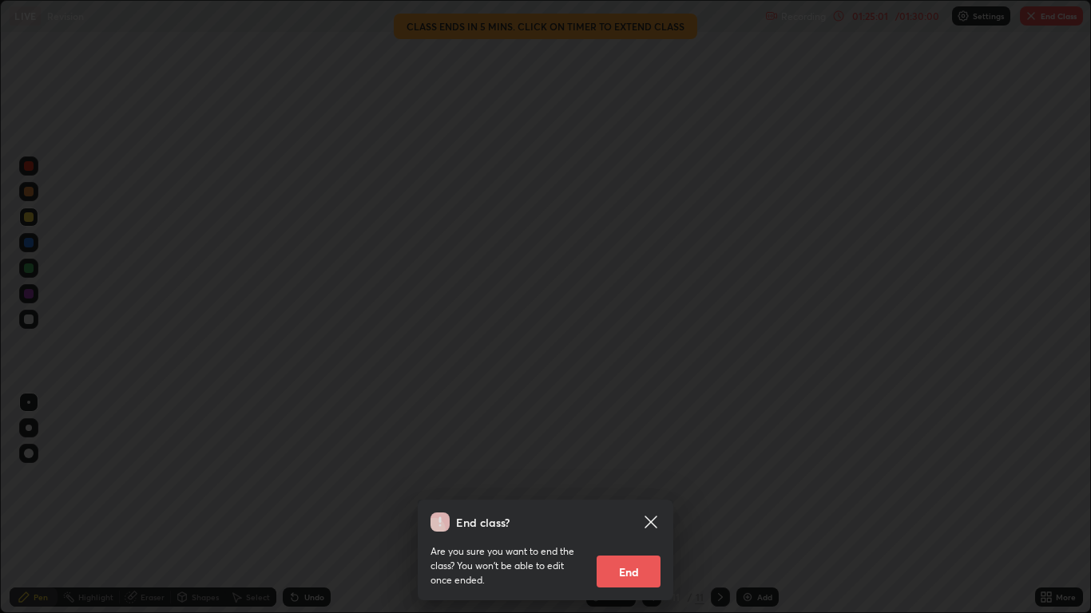
click at [632, 505] on button "End" at bounding box center [628, 572] width 64 height 32
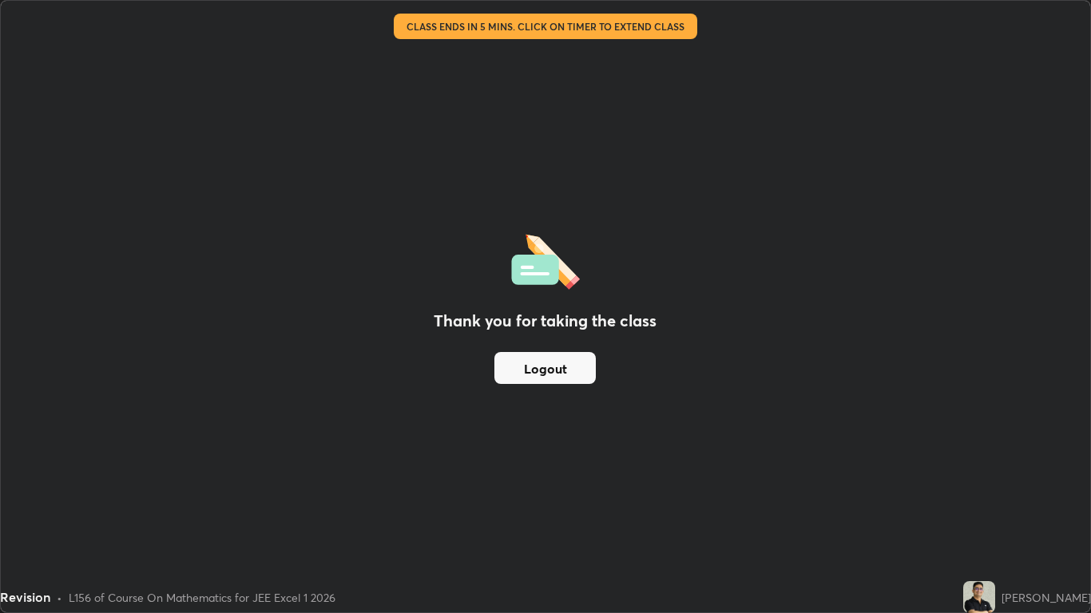
click at [560, 363] on button "Logout" at bounding box center [544, 368] width 101 height 32
